Goal: Information Seeking & Learning: Find specific page/section

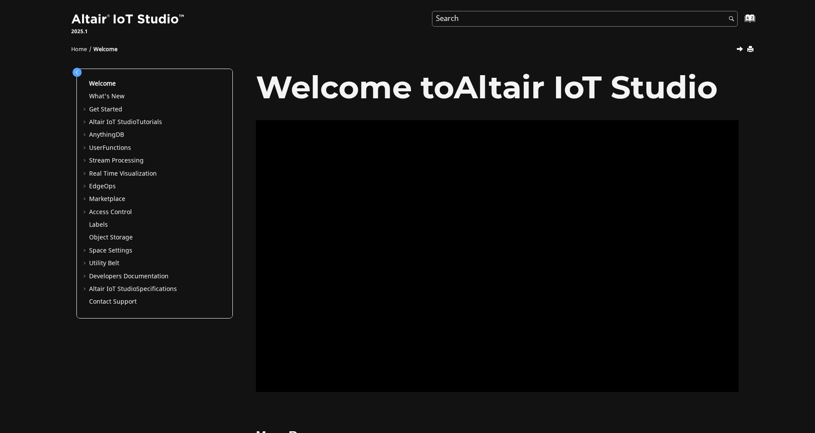
click at [478, 18] on input "Search query" at bounding box center [585, 19] width 306 height 16
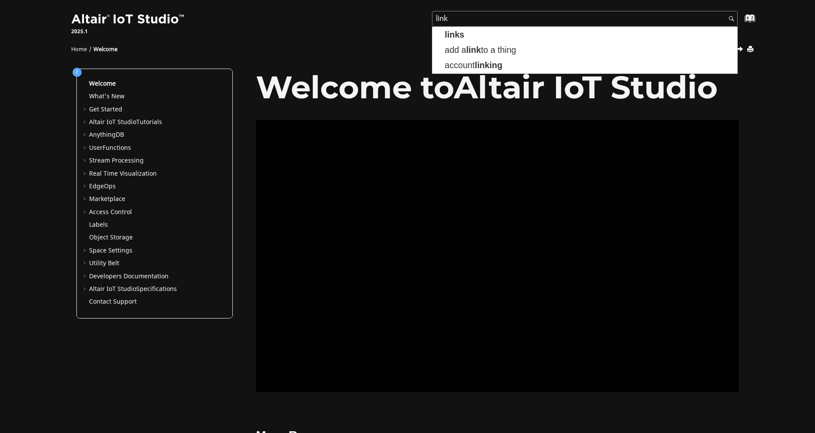
type input "link"
click at [717, 11] on button "Search" at bounding box center [729, 19] width 24 height 17
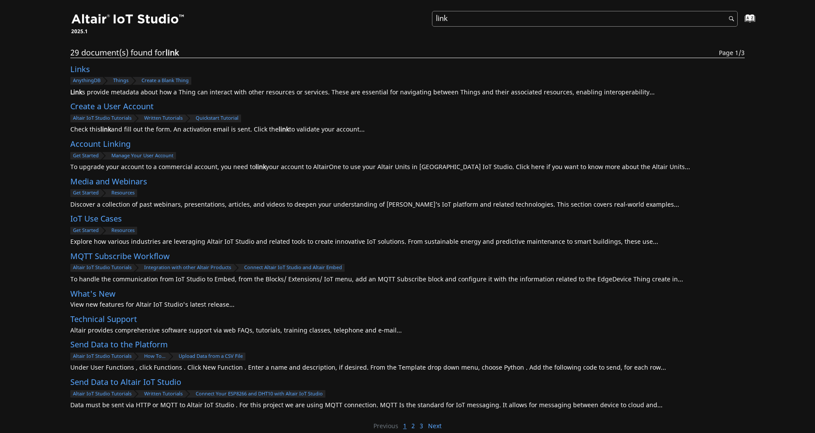
click at [478, 17] on input "link" at bounding box center [585, 19] width 306 height 16
click at [69, 69] on div "29 document(s) found for link Page 1/3 Links AnythingDB Things Create a Blank T…" at bounding box center [407, 233] width 687 height 368
click at [83, 68] on link "Links" at bounding box center [80, 70] width 20 height 12
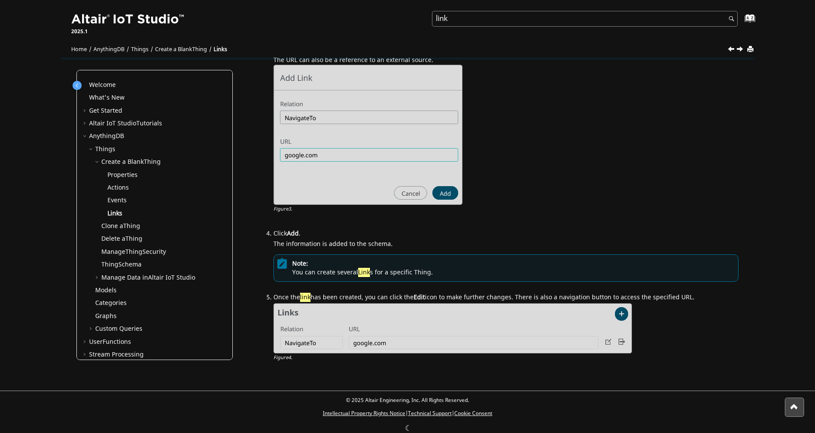
scroll to position [564, 0]
